Goal: Task Accomplishment & Management: Manage account settings

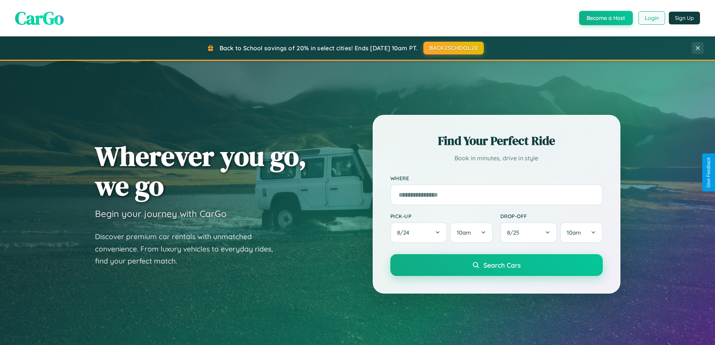
click at [652, 18] on button "Login" at bounding box center [652, 18] width 27 height 14
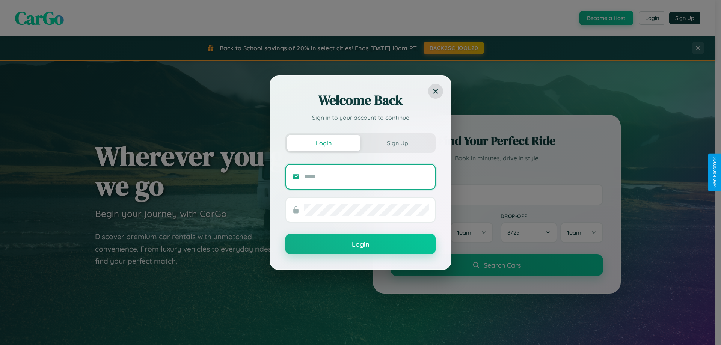
click at [367, 176] on input "text" at bounding box center [366, 177] width 125 height 12
type input "**********"
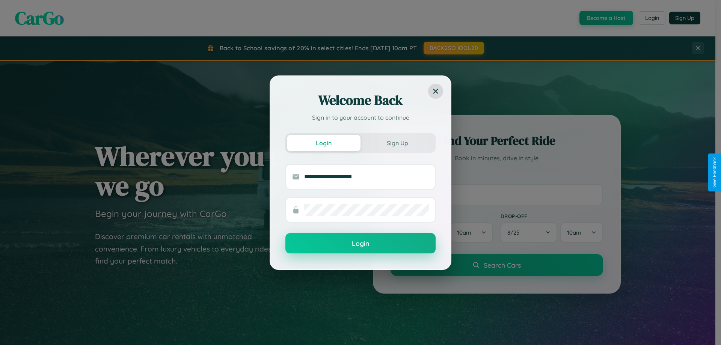
click at [360, 243] on button "Login" at bounding box center [360, 243] width 150 height 20
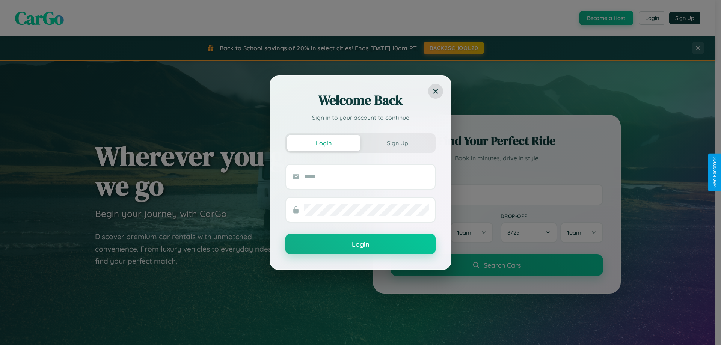
scroll to position [1445, 0]
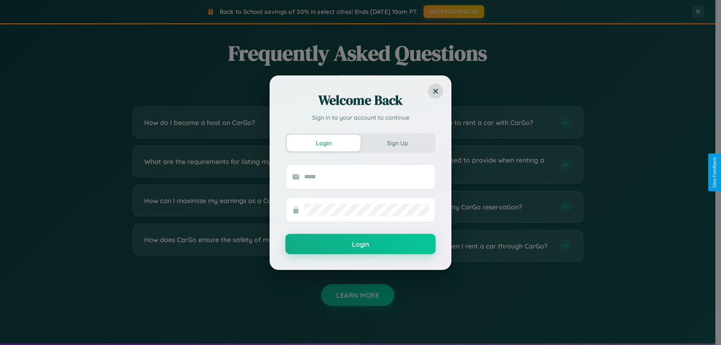
click at [241, 164] on div "Welcome Back Sign in to your account to continue Login Sign Up Login" at bounding box center [360, 172] width 721 height 345
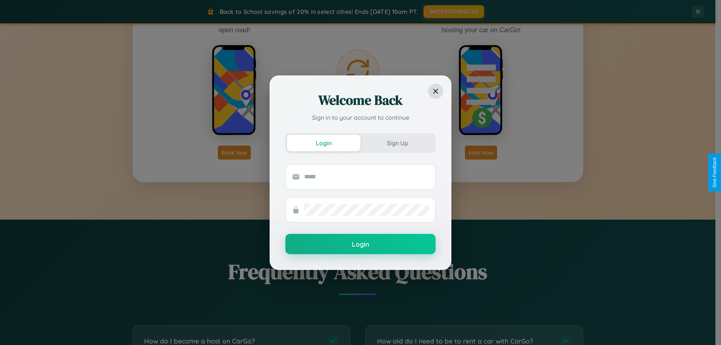
scroll to position [1207, 0]
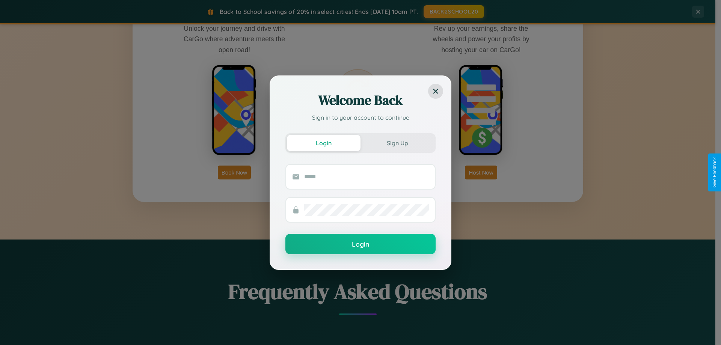
click at [481, 172] on div "Welcome Back Sign in to your account to continue Login Sign Up Login" at bounding box center [360, 172] width 721 height 345
